Goal: Information Seeking & Learning: Learn about a topic

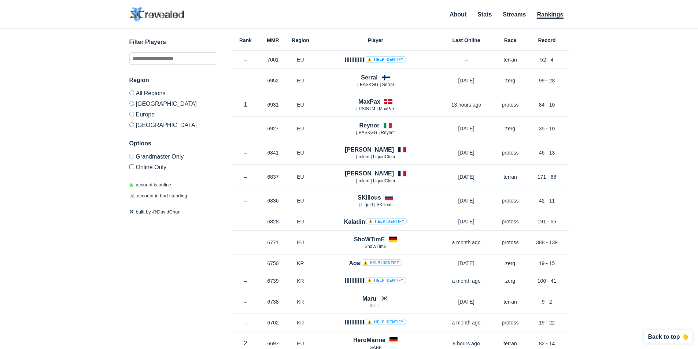
click at [615, 106] on div "✕ Filter Players Region All Regions [GEOGRAPHIC_DATA] [GEOGRAPHIC_DATA] [GEOGRA…" at bounding box center [349, 180] width 684 height 302
click at [133, 128] on label "[GEOGRAPHIC_DATA]" at bounding box center [173, 123] width 88 height 9
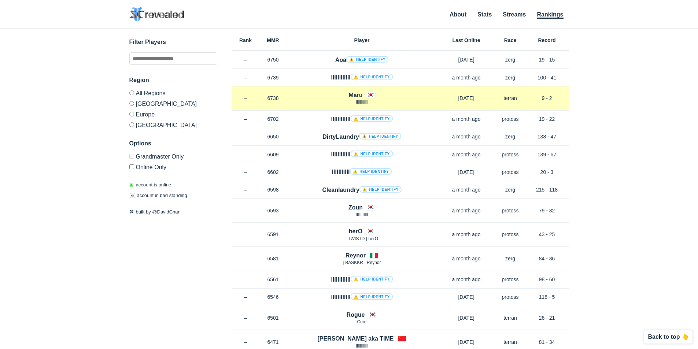
click at [357, 94] on h4 "Maru" at bounding box center [356, 95] width 14 height 8
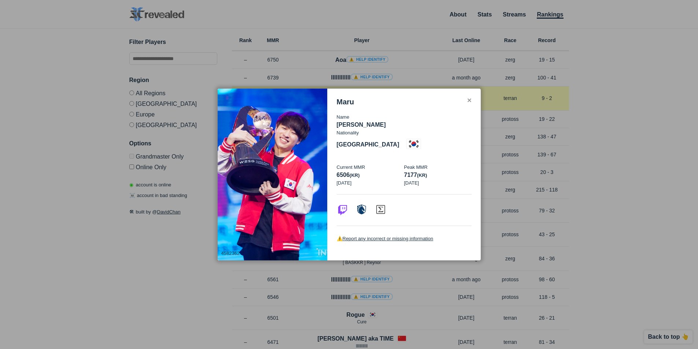
click at [470, 104] on div "✕" at bounding box center [469, 101] width 5 height 6
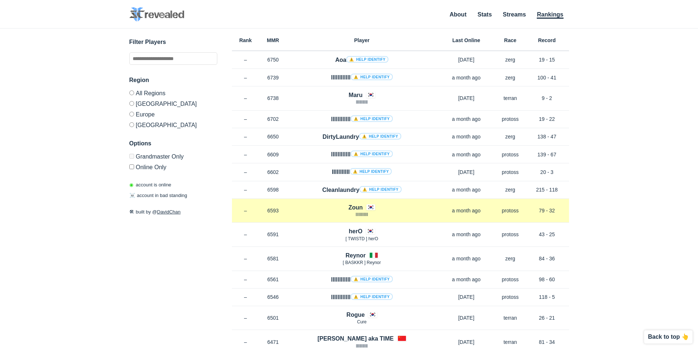
click at [354, 206] on h4 "Zoun" at bounding box center [356, 207] width 14 height 8
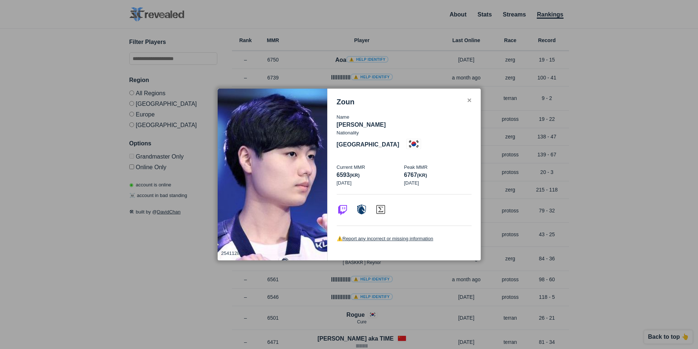
click at [469, 104] on div "✕" at bounding box center [469, 101] width 5 height 6
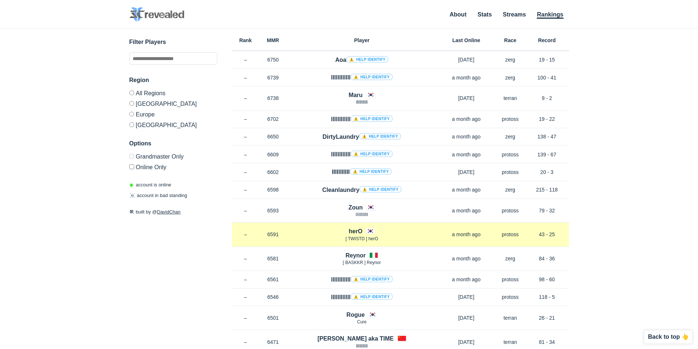
click at [350, 231] on h4 "herO" at bounding box center [356, 231] width 14 height 8
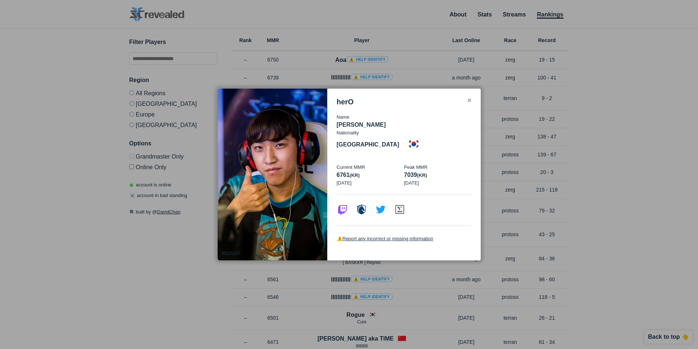
click at [622, 107] on div at bounding box center [349, 174] width 698 height 349
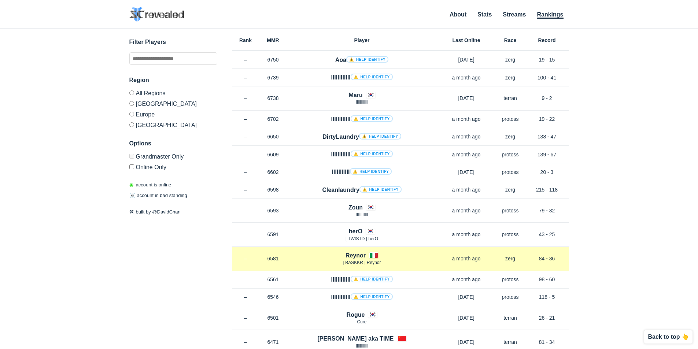
click at [354, 253] on h4 "Reynor" at bounding box center [356, 255] width 20 height 8
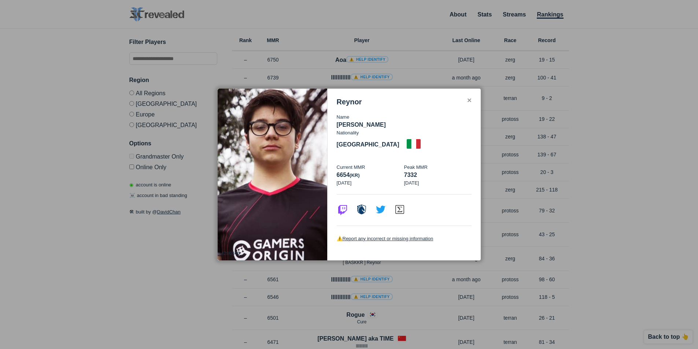
click at [469, 104] on div "✕" at bounding box center [469, 101] width 5 height 6
